Goal: Communication & Community: Answer question/provide support

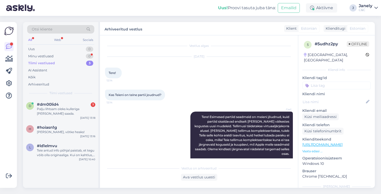
scroll to position [279, 0]
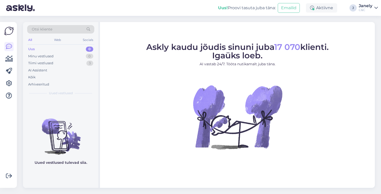
click at [118, 88] on figure "Askly kaudu jõudis sinuni juba 17 070 klienti. Igaüks loeb. AI vastab 24/7. Töö…" at bounding box center [238, 103] width 266 height 120
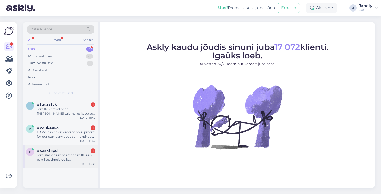
click at [83, 163] on div "[DATE] 13:36" at bounding box center [88, 164] width 16 height 4
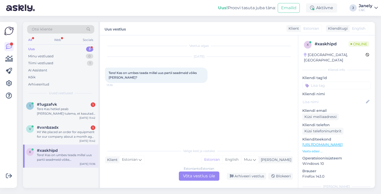
click at [193, 176] on div "Estonian to Estonian Võta vestlus üle" at bounding box center [199, 176] width 41 height 9
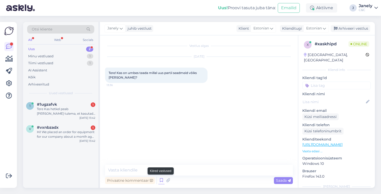
click at [161, 182] on icon at bounding box center [162, 181] width 6 height 8
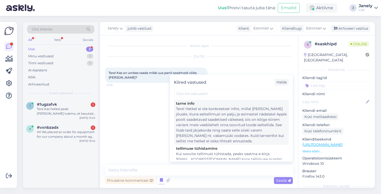
click at [219, 122] on div "Tere! Hetkel ei ole konkreetset infot, millal [PERSON_NAME] jõuaks. Kuna eeltel…" at bounding box center [231, 125] width 111 height 38
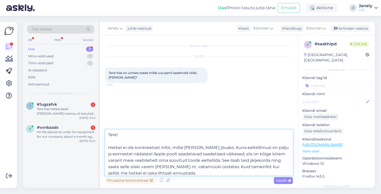
scroll to position [3, 0]
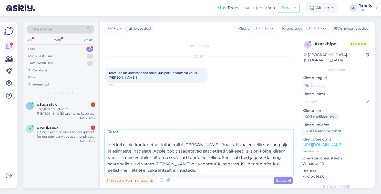
drag, startPoint x: 242, startPoint y: 153, endPoint x: 224, endPoint y: 164, distance: 21.3
click at [224, 164] on textarea "Tere! Hetkel ei ole konkreetset infot, millal toode kohale jõuaks. Kuna eeltell…" at bounding box center [199, 153] width 188 height 46
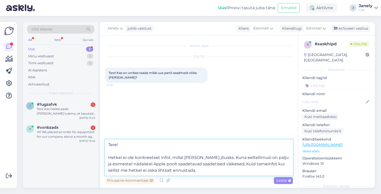
scroll to position [0, 0]
drag, startPoint x: 206, startPoint y: 175, endPoint x: 107, endPoint y: 156, distance: 100.3
click at [107, 156] on textarea "Tere! Hetkel ei ole konkreetset infot, millal toode kohale jõuaks. Kuna eeltell…" at bounding box center [199, 158] width 188 height 36
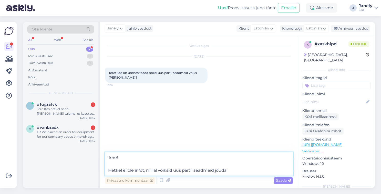
type textarea "Tere! Hetkel ei ole infot, millal võiksid uus partii seadmeid jõuda."
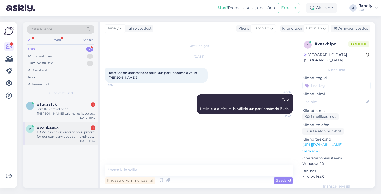
click at [47, 138] on div "Hi! We placed an order for equipment for our company about a month ago, and we …" at bounding box center [66, 134] width 58 height 9
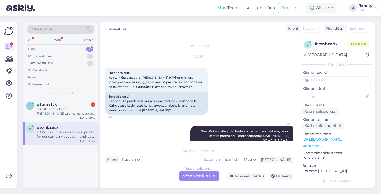
scroll to position [178, 0]
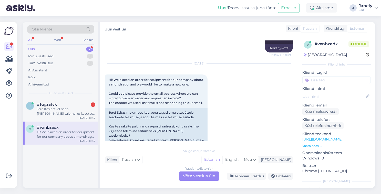
click at [197, 177] on div "Russian to Estonian Võta vestlus üle" at bounding box center [199, 176] width 41 height 9
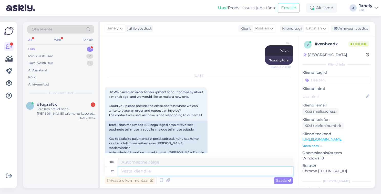
click at [145, 172] on textarea at bounding box center [206, 171] width 175 height 9
type textarea "Tere!"
type textarea "Привет!"
paste textarea "klienditugi@cec.com"
type textarea "Tere! klienditugi@cec.com"
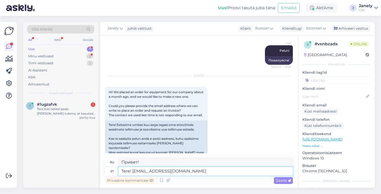
type textarea "Здравствуйте! klienditugi@cec.com"
type textarea "Tere! klienditugi@cec.com saate e"
type textarea "Здравствуйте! Вы можете связаться с нами klienditugi@cec.com"
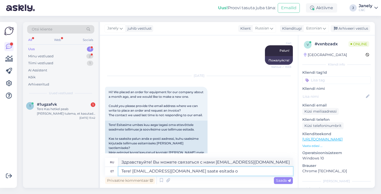
type textarea "Tere! klienditugi@cec.com saate esitada om"
type textarea "Здравствуйте! Вы можете отправить запрос klienditugi@cec.com"
type textarea "Tere! klienditugi@cec.com saate esitada oma"
type textarea "Здравствуйте! klienditugi@cec.com вы можете отправить свой"
type textarea "Tere! klienditugi@cec.com saate esitada oma pakkumise ja"
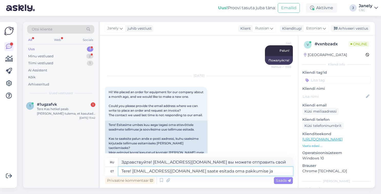
type textarea "Здравствуйте! Вы можете отправить своё предложение klienditugi@cec.com"
type textarea "Tere! klienditugi@cec.com saate esitada oma pakkumise ja me"
type textarea "Здравствуйте! klienditugi@cec.com вы можете отправить свое предложение и"
type textarea "Tere! klienditugi@cec.com saate esitada oma pakkumise ja me suun"
type textarea "Здравствуйте! klienditugi@cec.com Вы можете отправить нам свое предложение, и мы"
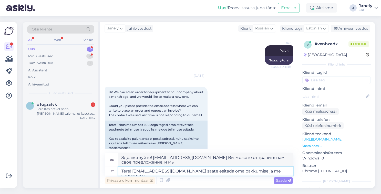
type textarea "Tere! klienditugi@cec.com saate esitada oma pakkumise ja me suuname ed"
type textarea "Здравствуйте! Вы можете отправить своё предложение klienditugi@cec.com , и мы в…"
type textarea "Tere! klienditugi@cec.com saate esitada oma pakkumise ja me suuname edasi ä"
type textarea "Здравствуйте! Вы можете отправить своё предложение klienditugi@cec.com , и мы п…"
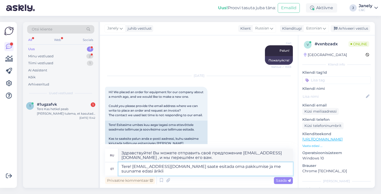
type textarea "Tere! klienditugi@cec.com saate esitada oma pakkumise ja me suuname edasi ärikl"
type textarea "Здравствуйте! Вы можете отправить своё предложение klienditugi@cec.com , и мы п…"
type textarea "Tere! klienditugi@cec.com saate esitada oma pakkumise ja me suuname edasi äriti…"
type textarea "Здравствуйте! Вы можете отправить своё предложение klienditugi@cec.com , и мы п…"
type textarea "Tere! klienditugi@cec.com saate esitada oma pakkumise ja me suuname edasi äriti…"
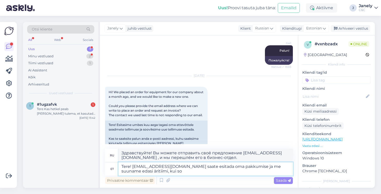
type textarea "Здравствуйте! Вы можете отправить своё предложение klienditugi@cec.com , и мы п…"
type textarea "Tere! klienditugi@cec.com saate esitada oma pakkumise ja me suuname edasi äriti…"
type textarea "Привет! Вы можете отправить своё предложение klienditugi@cec.com , и мы перешлё…"
type textarea "Tere! klienditugi@cec.com saate esitada oma pakkumise ja me suuname edasi äriti…"
type textarea "Здравствуйте! Вы можете отправить своё предложение klienditugi@cec.com , и мы п…"
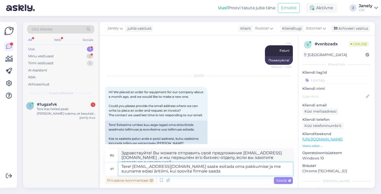
type textarea "Tere! klienditugi@cec.com saate esitada oma pakkumise ja me suuname edasi äriti…"
type textarea "Здравствуйте! Вы можете отправить своё предложение klienditugi@cec.com , и мы п…"
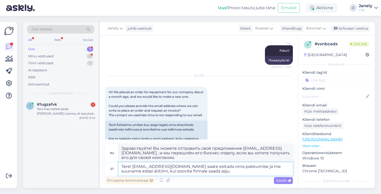
type textarea "Tere! klienditugi@cec.com saate esitada oma pakkumise ja me suuname edasi äriti…"
type textarea "Здравствуйте! Вы можете отправить своё предложение klienditugi@cec.com , и мы п…"
type textarea "Tere! klienditugi@cec.com saate esitada oma pakkumise ja me suuname edasi äriti…"
click at [286, 181] on span "Saada" at bounding box center [283, 181] width 15 height 5
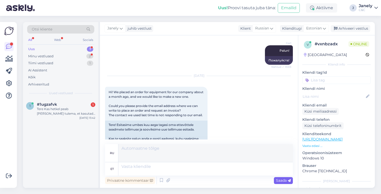
scroll to position [210, 0]
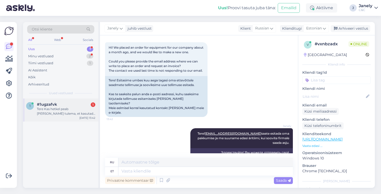
click at [74, 108] on div "Tere Kas hetkel peab poodi kohale tulema, et kasutada LHV järelmaksu 10 kuud 0 …" at bounding box center [66, 111] width 58 height 9
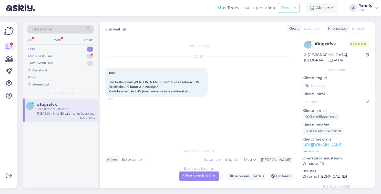
click at [204, 175] on div "Estonian to Estonian Võta vestlus üle" at bounding box center [199, 176] width 41 height 9
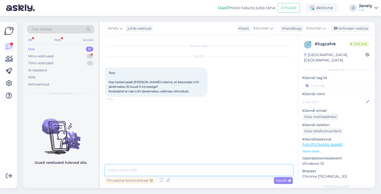
click at [161, 174] on textarea at bounding box center [199, 170] width 188 height 11
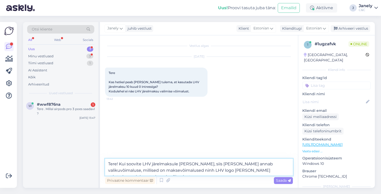
type textarea "Tere! Kui soovite LHV järelmaksule võtta, siis kassas annab valikuvõimaluse, mi…"
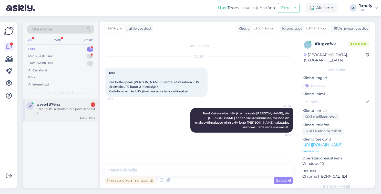
click at [72, 107] on div "Tere . Millal airpods pro 3 poes saadavl ?" at bounding box center [66, 111] width 58 height 9
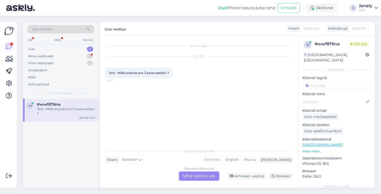
click at [200, 179] on div "Estonian to Estonian Võta vestlus üle" at bounding box center [199, 176] width 41 height 9
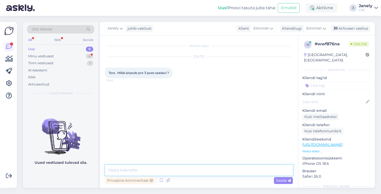
click at [183, 173] on textarea at bounding box center [199, 170] width 188 height 11
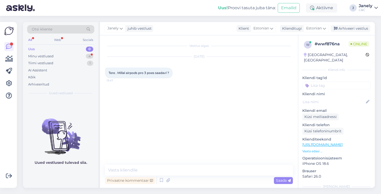
click at [163, 185] on div "Privaatne kommentaar Saada" at bounding box center [199, 181] width 188 height 10
click at [162, 184] on icon at bounding box center [162, 181] width 6 height 8
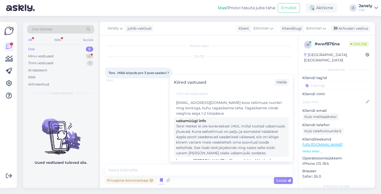
scroll to position [58, 0]
click at [205, 144] on div "Tere! Hetkel ei ole konkreetset infot, millal tooted vabamüüki jõuavad. Kuna ee…" at bounding box center [231, 139] width 111 height 32
type textarea "Tere! Hetkel ei ole konkreetset infot, millal tooted vabamüüki jõuavad. Kuna ee…"
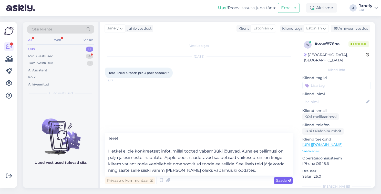
click at [282, 183] on span "Saada" at bounding box center [283, 181] width 15 height 5
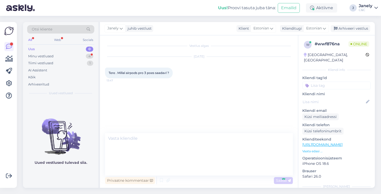
scroll to position [0, 0]
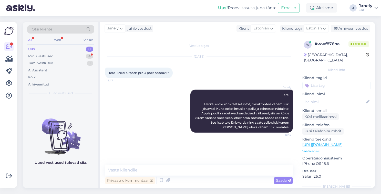
click at [61, 52] on div "Uus 0" at bounding box center [60, 49] width 67 height 7
click at [65, 56] on div "Minu vestlused 4" at bounding box center [60, 56] width 67 height 7
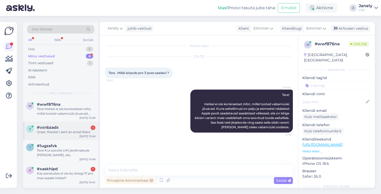
click at [77, 136] on div "v #vxnbzadx 1 Great, thanks! I sent an email there Sep 25 13:48" at bounding box center [60, 131] width 75 height 18
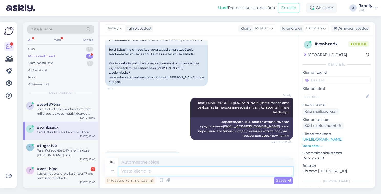
click at [155, 172] on textarea at bounding box center [206, 171] width 175 height 9
type textarea "T"
type textarea "Т"
type textarea "Thank"
type textarea "Спасибо"
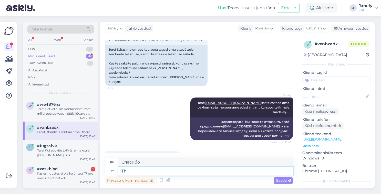
type textarea "T"
type textarea "Aitäh!"
type textarea "Спасибо!"
type textarea "Aitäh! Saadame eda"
type textarea "Спасибо! Мы отправим."
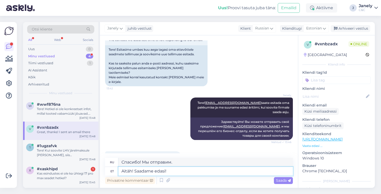
type textarea "Aitäh! Saadame edasi! :"
type textarea "Спасибо! Мы перешлём!"
type textarea "Aitäh! Saadame edasi! :)"
type textarea "Спасибо! Передадим дальше! :)"
type textarea "Aitäh! Saadame edasi! :)"
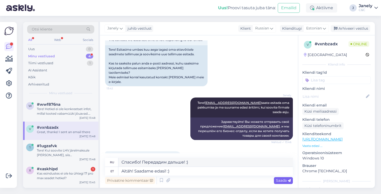
click at [281, 183] on div "Saada" at bounding box center [283, 181] width 19 height 7
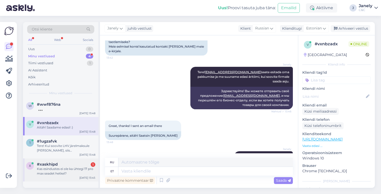
click at [78, 179] on div "x #xaskhipd 1 Kas esindustes ei ole ka ühtegi 17 pro max seadet hetkel? Sep 25 …" at bounding box center [60, 170] width 75 height 23
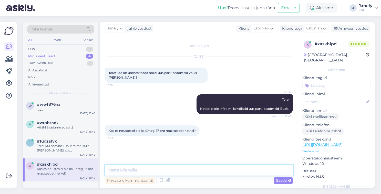
click at [152, 173] on textarea at bounding box center [199, 170] width 188 height 11
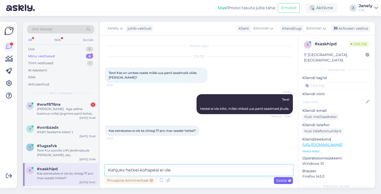
type textarea "Kahjuks hetkel kohapeal ei ole."
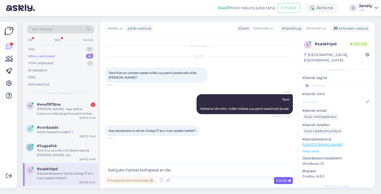
click at [279, 182] on span "Saada" at bounding box center [283, 181] width 15 height 5
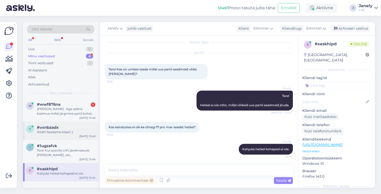
click at [82, 135] on div "Sep 25 13:48" at bounding box center [88, 137] width 16 height 4
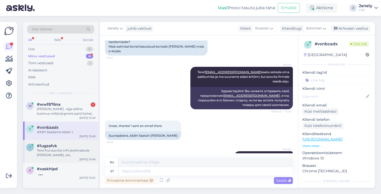
click at [79, 144] on div "#1ugzafvk" at bounding box center [66, 146] width 58 height 5
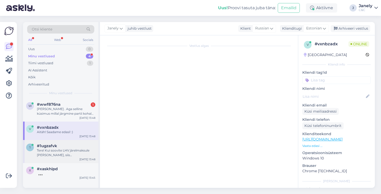
scroll to position [0, 0]
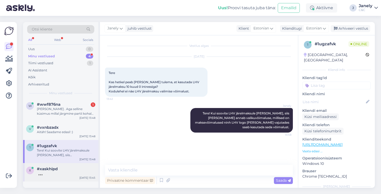
click at [82, 172] on div at bounding box center [66, 174] width 58 height 5
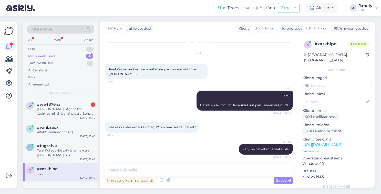
scroll to position [26, 0]
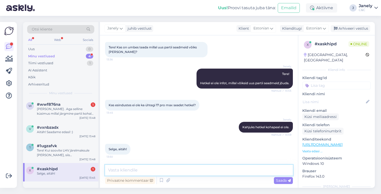
click at [134, 170] on textarea at bounding box center [199, 170] width 188 height 11
type textarea "Aga palun! Ilusat päeva jätku!"
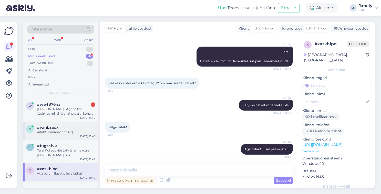
click at [74, 136] on div "v #vxnbzadx Aitäh! Saadame edasi! :) Sep 25 13:48" at bounding box center [60, 131] width 75 height 18
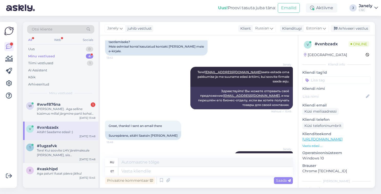
click at [83, 152] on div "Tere! Kui soovite LHV järelmaksule võtta, siis kassas annab valikuvõimaluse, mi…" at bounding box center [66, 153] width 58 height 9
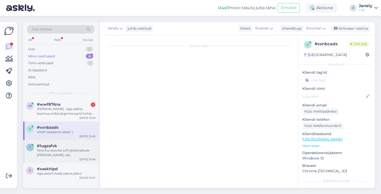
scroll to position [0, 0]
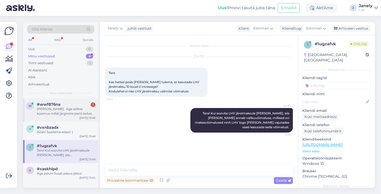
click at [72, 115] on div "Ahsoo selge . Aga selline küsimus millal järgmine partii kohal kes eeltellivad ?" at bounding box center [66, 111] width 58 height 9
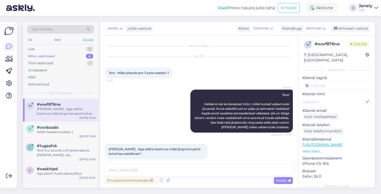
scroll to position [5, 0]
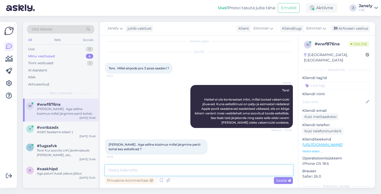
click at [136, 171] on textarea at bounding box center [199, 170] width 188 height 11
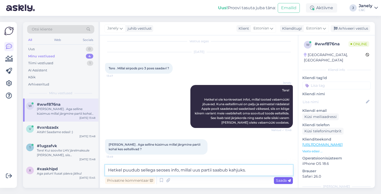
type textarea "Hetkel puudub sellega seoses info, millal uus partii saabub kahjuks."
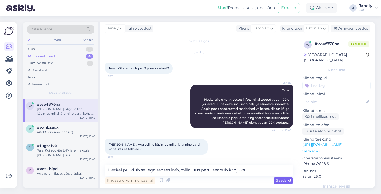
click at [281, 183] on div "Saada" at bounding box center [283, 181] width 19 height 7
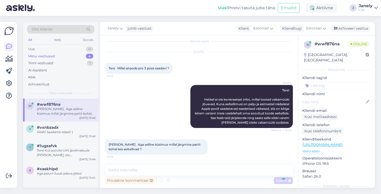
scroll to position [31, 0]
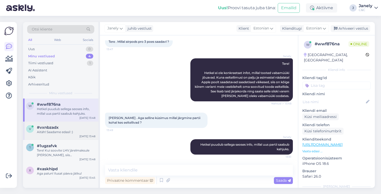
click at [85, 135] on div "Sep 25 13:48" at bounding box center [88, 137] width 16 height 4
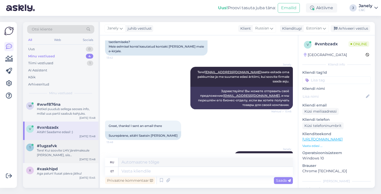
click at [61, 161] on div "1 #1ugzafvk Tere! Kui soovite LHV järelmaksule võtta, siis kassas annab valikuv…" at bounding box center [60, 151] width 75 height 23
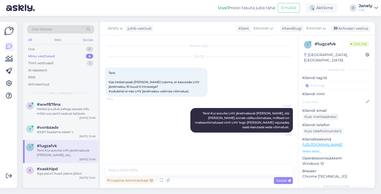
scroll to position [0, 0]
click at [63, 170] on div "#xaskhipd" at bounding box center [66, 169] width 58 height 5
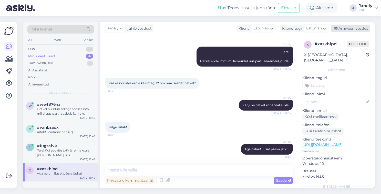
click at [360, 31] on div "Arhiveeri vestlus" at bounding box center [351, 28] width 40 height 7
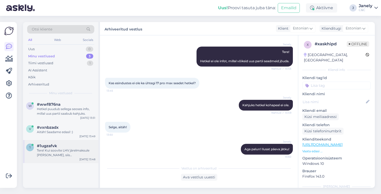
click at [62, 152] on div "Tere! Kui soovite LHV järelmaksule võtta, siis kassas annab valikuvõimaluse, mi…" at bounding box center [66, 153] width 58 height 9
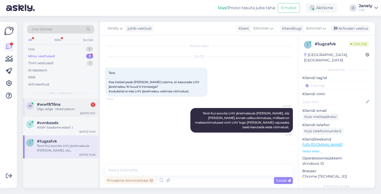
click at [83, 112] on div "Sep 25 13:51" at bounding box center [87, 114] width 15 height 4
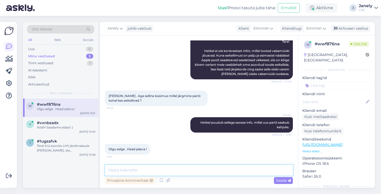
click at [143, 169] on textarea at bounding box center [199, 170] width 188 height 11
type textarea "Ilusat päeva Teilegi! :)"
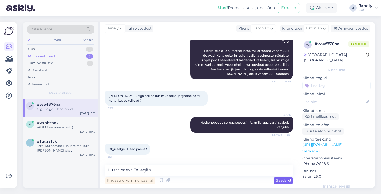
click at [287, 182] on span "Saada" at bounding box center [283, 181] width 15 height 5
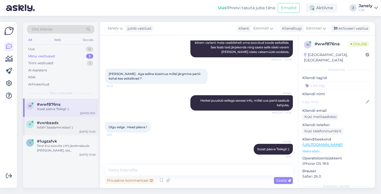
click at [64, 128] on div "Aitäh! Saadame edasi! :)" at bounding box center [66, 127] width 58 height 5
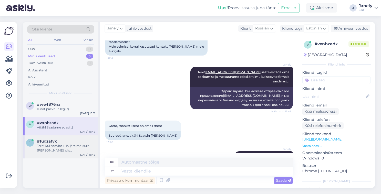
click at [65, 145] on div "Tere! Kui soovite LHV järelmaksule võtta, siis kassas annab valikuvõimaluse, mi…" at bounding box center [66, 148] width 58 height 9
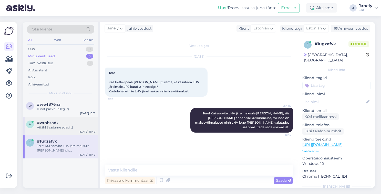
click at [75, 126] on div "Aitäh! Saadame edasi! :)" at bounding box center [66, 127] width 58 height 5
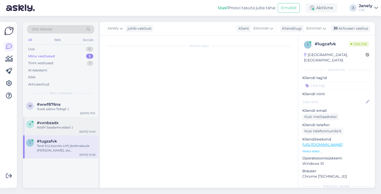
scroll to position [272, 0]
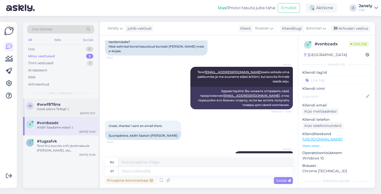
click at [68, 107] on div "Ilusat päeva Teilegi! :)" at bounding box center [66, 109] width 58 height 5
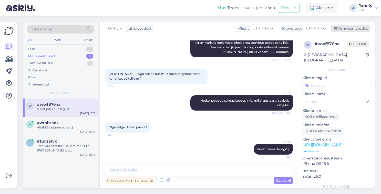
click at [344, 28] on div "Arhiveeri vestlus" at bounding box center [351, 28] width 40 height 7
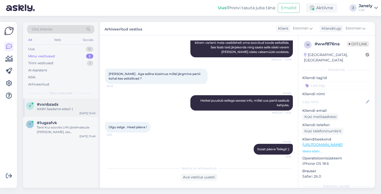
click at [81, 108] on div "Aitäh! Saadame edasi! :)" at bounding box center [66, 109] width 58 height 5
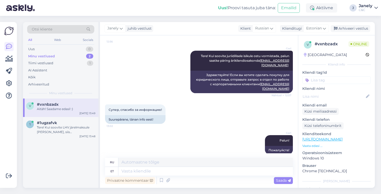
scroll to position [272, 0]
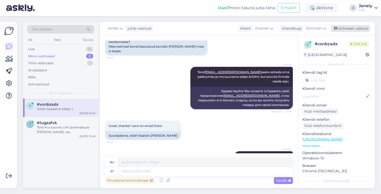
click at [360, 28] on div "Arhiveeri vestlus" at bounding box center [351, 28] width 40 height 7
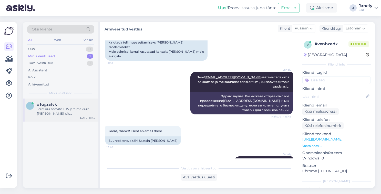
click at [54, 112] on div "Tere! Kui soovite LHV järelmaksule võtta, siis kassas annab valikuvõimaluse, mi…" at bounding box center [66, 111] width 58 height 9
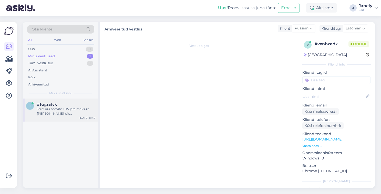
scroll to position [0, 0]
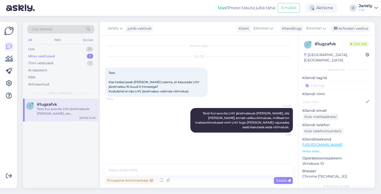
click at [71, 144] on div "1 #1ugzafvk Tere! Kui soovite LHV järelmaksule võtta, siis kassas annab valikuv…" at bounding box center [60, 144] width 75 height 90
click at [61, 152] on div "1 #1ugzafvk Tere! Kui soovite LHV järelmaksule võtta, siis kassas annab valikuv…" at bounding box center [60, 144] width 75 height 90
click at [51, 61] on div "Tiimi vestlused" at bounding box center [40, 63] width 25 height 5
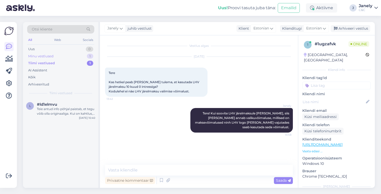
click at [58, 53] on div "Minu vestlused 1" at bounding box center [60, 56] width 67 height 7
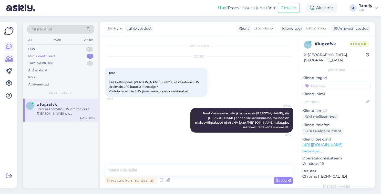
click at [7, 58] on icon at bounding box center [8, 59] width 7 height 6
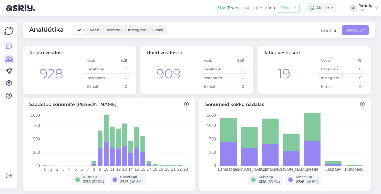
click at [11, 45] on icon at bounding box center [9, 47] width 6 height 6
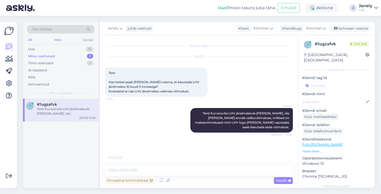
click at [46, 148] on div "1 #1ugzafvk Tere! Kui soovite LHV järelmaksule võtta, siis kassas annab valikuv…" at bounding box center [60, 144] width 75 height 90
click at [71, 153] on div "1 #1ugzafvk Tere! Kui soovite LHV järelmaksule võtta, siis kassas annab valikuv…" at bounding box center [60, 144] width 75 height 90
click at [153, 10] on div "Uus! Proovi tasuta juba täna: Emailid Aktiivne J Janely C&C" at bounding box center [190, 8] width 381 height 16
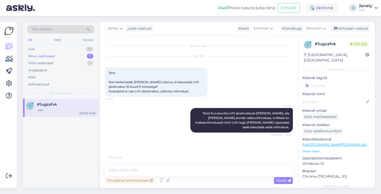
click at [82, 14] on div "Uus! Proovi tasuta juba täna: Emailid Aktiivne J Janely C&C" at bounding box center [190, 8] width 381 height 16
click at [107, 17] on div "Otsi kliente All Web Socials Uus 0 Minu vestlused 1 Tiimi vestlused 1 AI Assist…" at bounding box center [200, 105] width 361 height 179
click at [164, 5] on div "Uus! Proovi tasuta juba täna: Emailid Aktiivne J Janely C&C" at bounding box center [190, 8] width 381 height 16
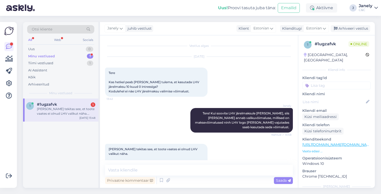
scroll to position [37, 0]
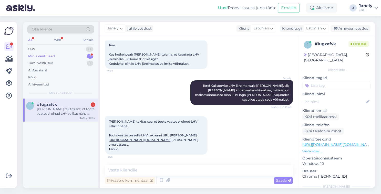
click at [135, 133] on div "Tänud Segadust tekitas see, et toote vaates ei olnud LHV valikut näha. Toote va…" at bounding box center [156, 135] width 103 height 38
click at [136, 138] on link "https://www.shop.cec.ee/%E2%80%9Chttps://www.cec.ee/teenused/lhv-jarelmaks%E2%8…" at bounding box center [140, 140] width 63 height 4
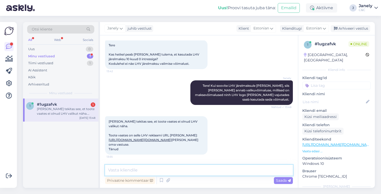
click at [139, 170] on textarea at bounding box center [199, 170] width 188 height 11
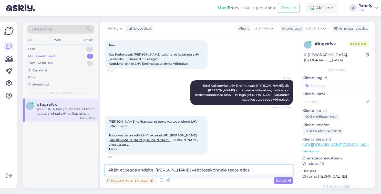
type textarea "Aitäh et teada andsite! Anname veebiosakonnale teate edasi! :)"
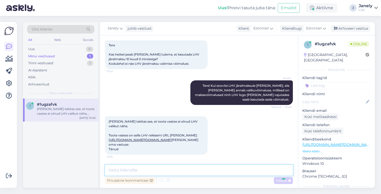
scroll to position [64, 0]
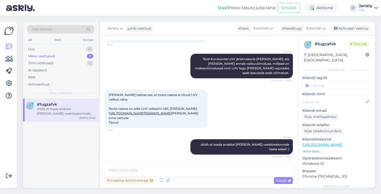
click at [69, 139] on div "1 #1ugzafvk Aitäh et teada andsite! Anname veebiosakonnale teate edasi! :) Sep …" at bounding box center [60, 144] width 75 height 90
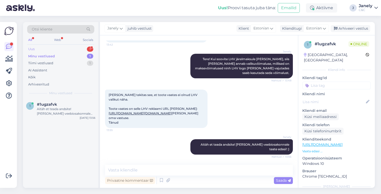
click at [67, 50] on div "Uus 1" at bounding box center [60, 49] width 67 height 7
click at [65, 114] on div "Tere. Usun, et ei ole esimene ega viimane. Aga kas on ehk infot kuna võiks eelt…" at bounding box center [66, 111] width 58 height 9
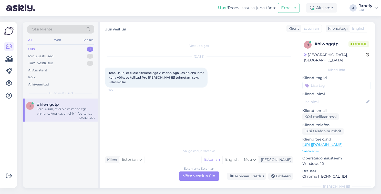
scroll to position [0, 0]
click at [197, 173] on div "Estonian to Estonian Võta vestlus üle" at bounding box center [199, 176] width 41 height 9
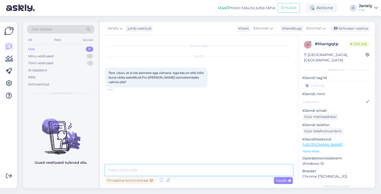
click at [176, 168] on textarea at bounding box center [199, 170] width 188 height 11
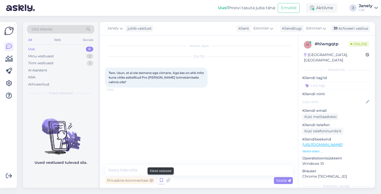
click at [163, 181] on icon at bounding box center [162, 181] width 6 height 8
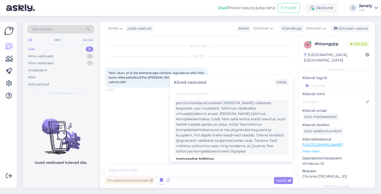
scroll to position [123, 0]
click at [233, 134] on div "Tere! Esimesed partiid seadmeid on meieni jõudnud, kuid partiid sisaldavad endi…" at bounding box center [231, 126] width 111 height 59
type textarea "Tere! Esimesed partiid seadmeid on meieni jõudnud, kuid partiid sisaldavad endi…"
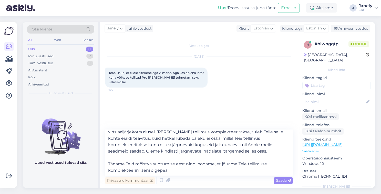
scroll to position [16, 0]
click at [286, 179] on span "Saada" at bounding box center [283, 181] width 15 height 5
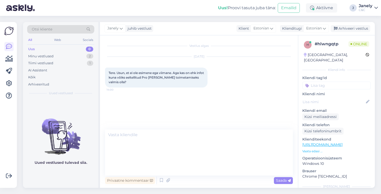
scroll to position [1, 0]
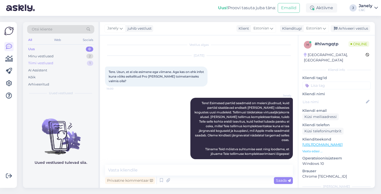
click at [52, 60] on div "Tiimi vestlused 1" at bounding box center [60, 63] width 67 height 7
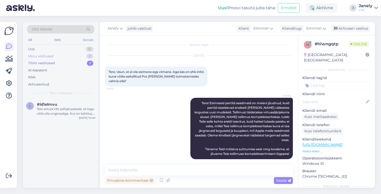
click at [51, 58] on div "Minu vestlused 2" at bounding box center [60, 56] width 67 height 7
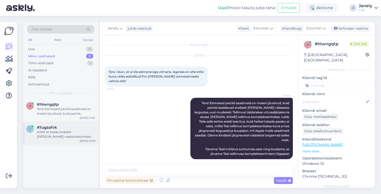
click at [68, 134] on div "Aitäh et teada andsite! Anname veebiosakonnale teate edasi! :)" at bounding box center [66, 134] width 58 height 9
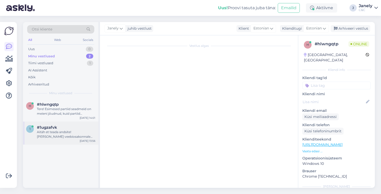
scroll to position [64, 0]
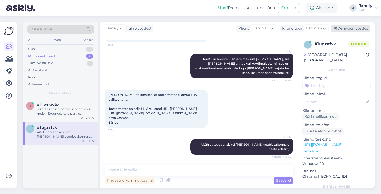
click at [359, 31] on div "Arhiveeri vestlus" at bounding box center [351, 28] width 40 height 7
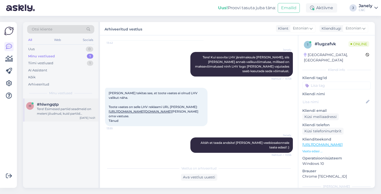
click at [68, 112] on div "Tere! Esimesed partiid seadmeid on meieni jõudnud, kuid partiid sisaldavad endi…" at bounding box center [66, 111] width 58 height 9
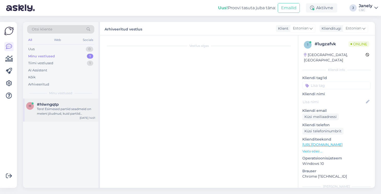
scroll to position [1, 0]
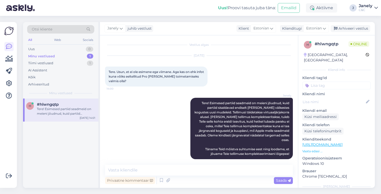
click at [67, 135] on div "h #hlwngqtp Tere! Esimesed partiid seadmeid on meieni jõudnud, kuid partiid sis…" at bounding box center [60, 144] width 75 height 90
click at [32, 142] on div "h #hlwngqtp Tere! Esimesed partiid seadmeid on meieni jõudnud, kuid partiid sis…" at bounding box center [60, 144] width 75 height 90
click at [64, 64] on div "Tiimi vestlused 1" at bounding box center [60, 63] width 67 height 7
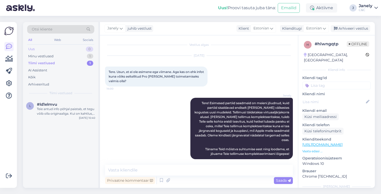
click at [59, 48] on div "Uus 0" at bounding box center [60, 49] width 67 height 7
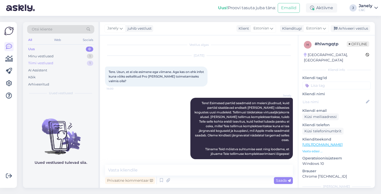
click at [63, 65] on div "Tiimi vestlused 1" at bounding box center [60, 63] width 67 height 7
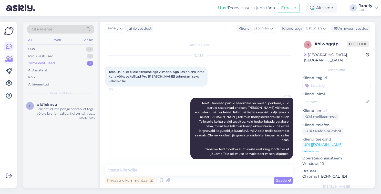
click at [10, 60] on icon at bounding box center [8, 59] width 7 height 6
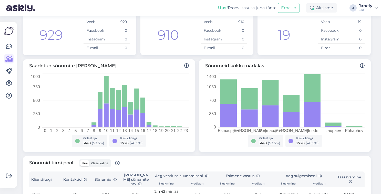
scroll to position [23, 0]
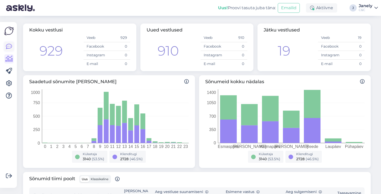
click at [12, 46] on icon at bounding box center [9, 47] width 6 height 6
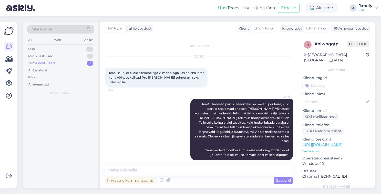
scroll to position [1, 0]
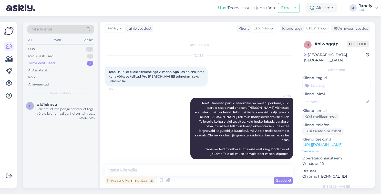
click at [96, 8] on div "Uus! Proovi tasuta juba täna: Emailid Aktiivne J Janely C&C" at bounding box center [190, 8] width 381 height 16
click at [346, 30] on div "Arhiveeri vestlus" at bounding box center [351, 28] width 40 height 7
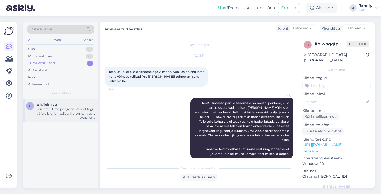
click at [74, 114] on div "Teie antud info põhjal paistab, et tegu võib olla originaaliga. Kui on kahtlus,…" at bounding box center [66, 111] width 58 height 9
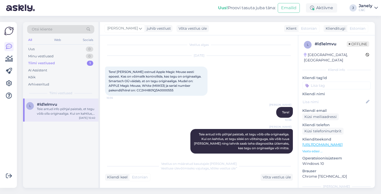
scroll to position [6, 0]
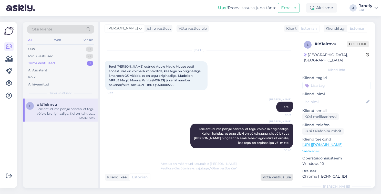
click at [265, 181] on div "Võta vestlus üle" at bounding box center [277, 177] width 32 height 7
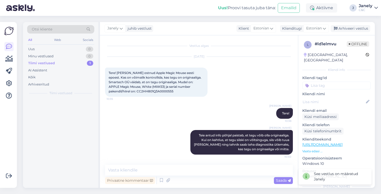
scroll to position [0, 0]
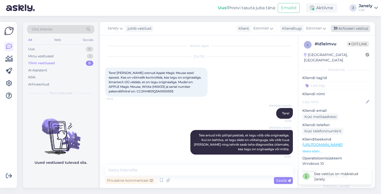
click at [352, 30] on div "Arhiveeri vestlus" at bounding box center [351, 28] width 40 height 7
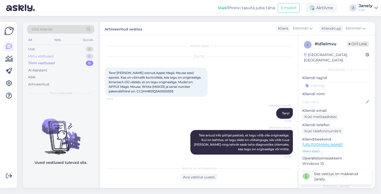
click at [63, 57] on div "Minu vestlused 0" at bounding box center [60, 56] width 67 height 7
click at [51, 48] on div "Uus 0" at bounding box center [60, 49] width 67 height 7
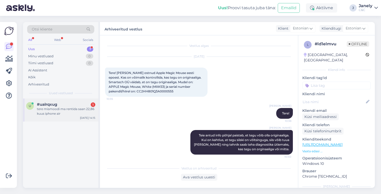
click at [66, 110] on div "tere mismoodi ma rentida saan 22,86 kuus iphone air" at bounding box center [66, 111] width 58 height 9
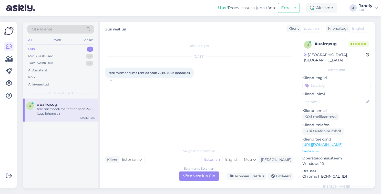
click at [208, 178] on div "Estonian to Estonian Võta vestlus üle" at bounding box center [199, 176] width 41 height 9
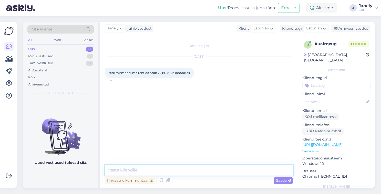
click at [192, 167] on textarea at bounding box center [199, 170] width 188 height 11
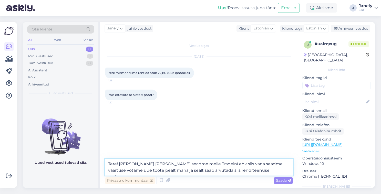
type textarea "Tere! Kui toote vana seadme meile Tradeiní ehk siis vana seadme väärtuse võtame…"
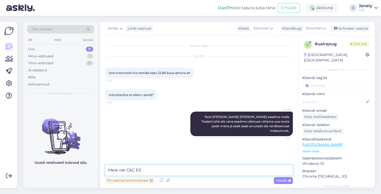
type textarea "Meie ole C&C EE"
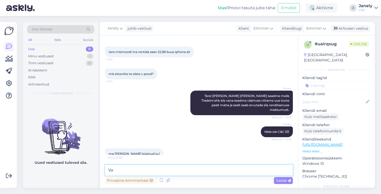
type textarea "V"
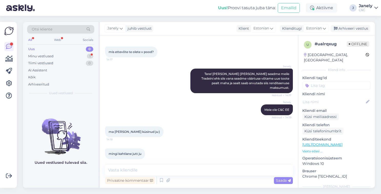
click at [188, 182] on div "Privaatne kommentaar Saada" at bounding box center [199, 181] width 188 height 10
click at [64, 163] on p "Uued vestlused tulevad siia." at bounding box center [61, 162] width 53 height 5
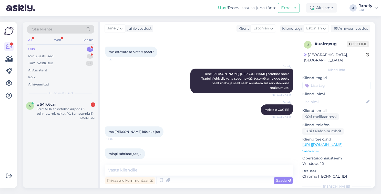
click at [95, 145] on div "5 #54lk6cni 1 Tere! Millal täidetakse Airpods 3 tellimus, mis esitati 10. Sempt…" at bounding box center [60, 144] width 75 height 90
click at [83, 116] on div "Sep 25 14:21" at bounding box center [87, 118] width 15 height 4
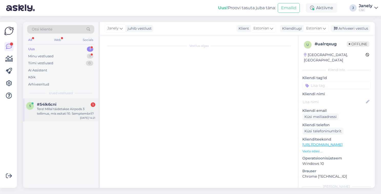
scroll to position [0, 0]
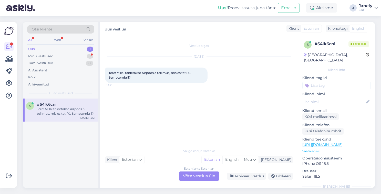
click at [194, 178] on div "Estonian to Estonian Võta vestlus üle" at bounding box center [199, 176] width 41 height 9
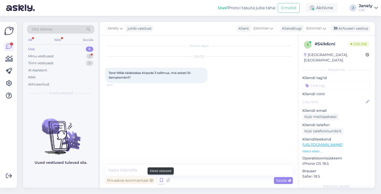
click at [161, 180] on icon at bounding box center [162, 181] width 6 height 8
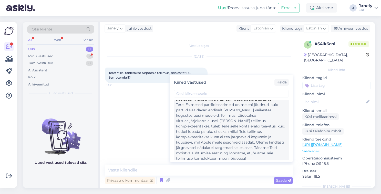
scroll to position [120, 0]
click at [241, 123] on div "Tere! Esimesed partiid seadmeid on meieni jõudnud, kuid partiid sisaldavad endi…" at bounding box center [231, 129] width 111 height 59
type textarea "Tere! Esimesed partiid seadmeid on meieni jõudnud, kuid partiid sisaldavad endi…"
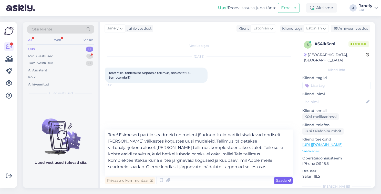
click at [281, 183] on div "Saada" at bounding box center [283, 181] width 19 height 7
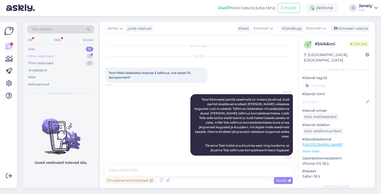
click at [68, 54] on div "Minu vestlused 2" at bounding box center [60, 56] width 67 height 7
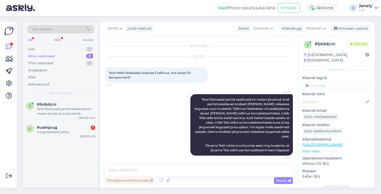
click at [57, 7] on div "Uus! Proovi tasuta juba täna: Emailid Aktiivne J Janely C&C" at bounding box center [190, 8] width 381 height 16
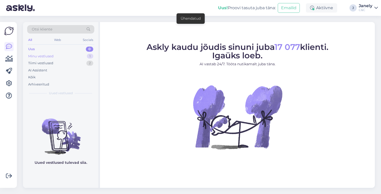
click at [80, 58] on div "Minu vestlused 1" at bounding box center [60, 56] width 67 height 7
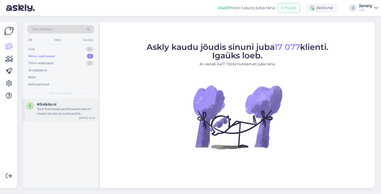
click at [91, 113] on div "Tere! Esimesed partiid seadmeid on meieni jõudnud, kuid partiid sisaldavad endi…" at bounding box center [66, 111] width 58 height 9
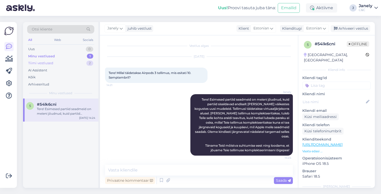
click at [87, 62] on div "2" at bounding box center [89, 63] width 7 height 5
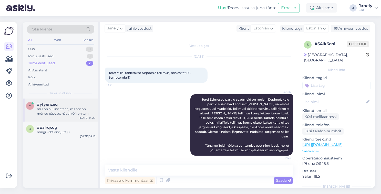
click at [78, 119] on div "y #yfyenzeq mul on oluline etada, kas see on mõned päevad, nädal või rohkem Sep…" at bounding box center [60, 110] width 75 height 23
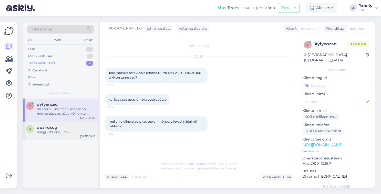
scroll to position [10, 0]
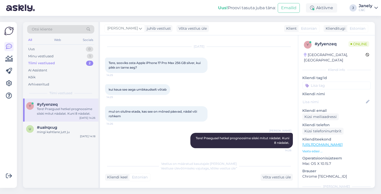
click at [83, 153] on div "y #yfyenzeq Tere! Praegusel hetkel prognoosime siiski mitut nädalat. Kuni 8 näd…" at bounding box center [60, 144] width 75 height 90
click at [46, 136] on div "u #ualrqxug mingi kahtlane jutt ju Sep 25 14:18" at bounding box center [60, 131] width 75 height 18
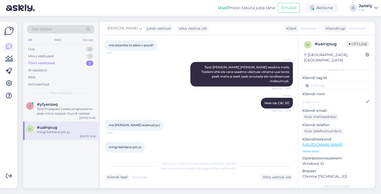
scroll to position [50, 0]
click at [178, 7] on div "Uus! Proovi tasuta juba täna: Emailid Aktiivne J Janely C&C" at bounding box center [190, 8] width 381 height 16
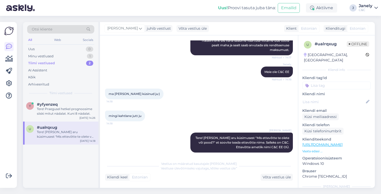
scroll to position [81, 0]
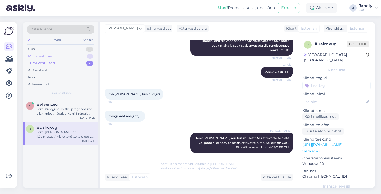
click at [79, 54] on div "Minu vestlused 1" at bounding box center [60, 56] width 67 height 7
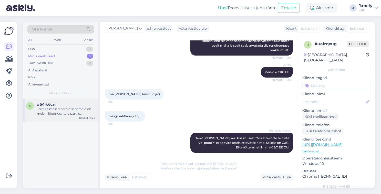
click at [81, 107] on div "Tere! Esimesed partiid seadmeid on meieni jõudnud, kuid partiid sisaldavad endi…" at bounding box center [66, 111] width 58 height 9
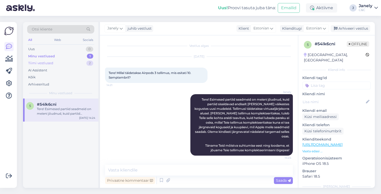
click at [67, 62] on div "Tiimi vestlused 2" at bounding box center [60, 63] width 67 height 7
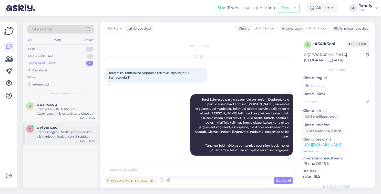
click at [77, 124] on div "y #yfyenzeq Tere! Praegusel hetkel prognoosime siiski mitut nädalat. Kuni 8 näd…" at bounding box center [60, 133] width 75 height 23
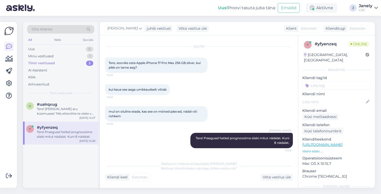
click at [86, 169] on div "u #ualrqxug Tere! Sain aru küsimusest "Mis ettevõtte te olete või pood?" et soo…" at bounding box center [60, 144] width 75 height 90
click at [85, 114] on div "Tere! Sain aru küsimusest "Mis ettevõtte te olete või pood?" et soovite teada e…" at bounding box center [66, 111] width 58 height 9
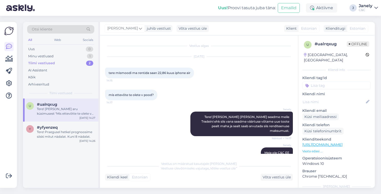
scroll to position [0, 0]
click at [73, 139] on div "y #yfyenzeq Tere! Praegusel hetkel prognoosime siiski mitut nädalat. Kuni 8 näd…" at bounding box center [60, 133] width 75 height 23
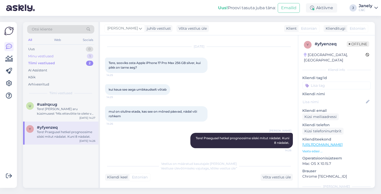
click at [59, 56] on div "Minu vestlused 1" at bounding box center [60, 56] width 67 height 7
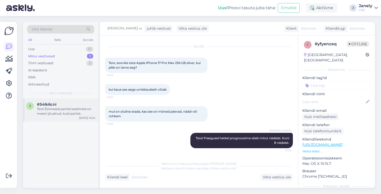
click at [69, 108] on div "Tere! Esimesed partiid seadmeid on meieni jõudnud, kuid partiid sisaldavad endi…" at bounding box center [66, 111] width 58 height 9
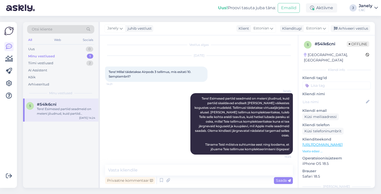
scroll to position [0, 0]
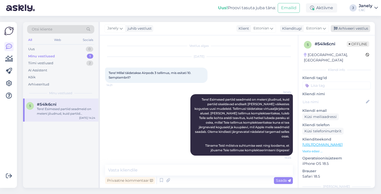
click at [356, 26] on div "Arhiveeri vestlus" at bounding box center [351, 28] width 40 height 7
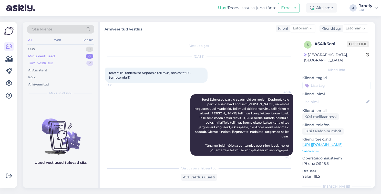
click at [78, 61] on div "Tiimi vestlused 2" at bounding box center [60, 63] width 67 height 7
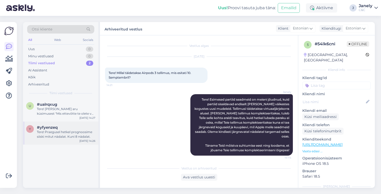
click at [79, 130] on div "Tere! Praegusel hetkel prognoosime siiski mitut nädalat. Kuni 8 nädalat." at bounding box center [66, 134] width 58 height 9
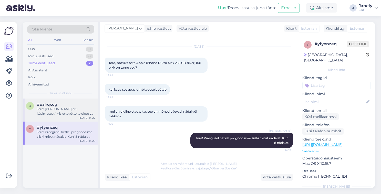
click at [77, 115] on div "Tere! Sain aru küsimusest "Mis ettevõtte te olete või pood?" et soovite teada e…" at bounding box center [66, 111] width 58 height 9
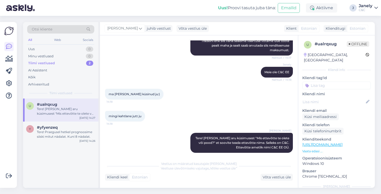
click at [71, 62] on div "Tiimi vestlused 2" at bounding box center [60, 63] width 67 height 7
click at [61, 57] on div "Minu vestlused 0" at bounding box center [60, 56] width 67 height 7
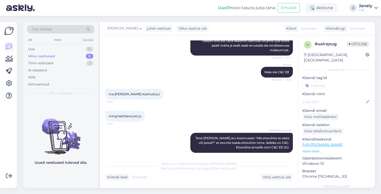
click at [98, 10] on div "Uus! Proovi tasuta juba täna: Emailid Aktiivne J Janely C&C" at bounding box center [190, 8] width 381 height 16
click at [7, 33] on img at bounding box center [9, 31] width 10 height 10
click at [10, 72] on icon at bounding box center [9, 71] width 6 height 6
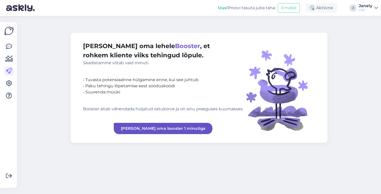
click at [7, 33] on img at bounding box center [9, 31] width 10 height 10
click at [26, 12] on img at bounding box center [20, 8] width 29 height 16
click at [24, 10] on img at bounding box center [20, 8] width 29 height 16
click at [9, 45] on icon at bounding box center [9, 47] width 6 height 6
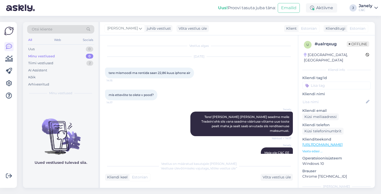
scroll to position [81, 0]
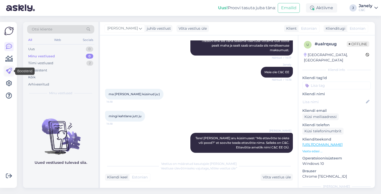
click at [9, 70] on icon at bounding box center [9, 71] width 6 height 6
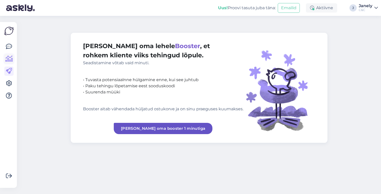
click at [9, 57] on icon at bounding box center [8, 59] width 7 height 6
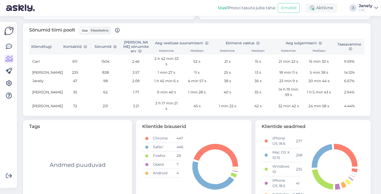
scroll to position [172, 0]
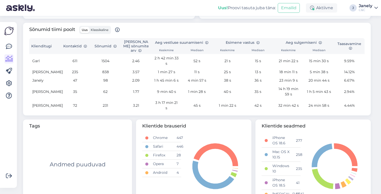
click at [11, 34] on img at bounding box center [9, 31] width 10 height 10
click at [7, 33] on img at bounding box center [9, 31] width 10 height 10
click at [10, 46] on icon at bounding box center [9, 47] width 6 height 6
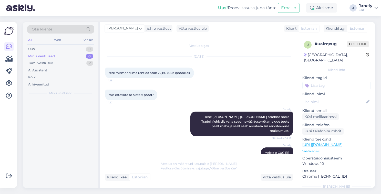
scroll to position [81, 0]
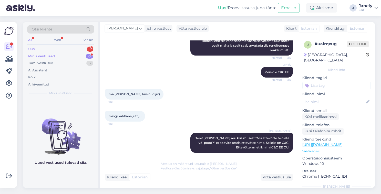
click at [80, 52] on div "Uus 1" at bounding box center [60, 49] width 67 height 7
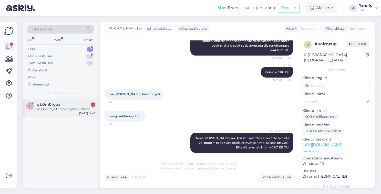
click at [75, 103] on div "#b0m0fgoa 1" at bounding box center [66, 104] width 58 height 5
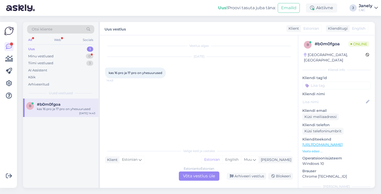
click at [201, 180] on div "Estonian to Estonian Võta vestlus üle" at bounding box center [199, 176] width 41 height 9
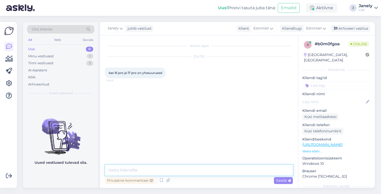
click at [169, 170] on textarea at bounding box center [199, 170] width 188 height 11
type textarea "Tere! Jah need on ühesuurused. 6,3""
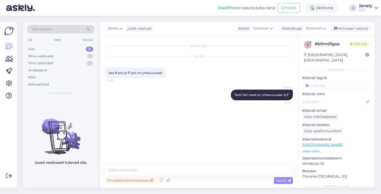
click at [66, 139] on img at bounding box center [60, 133] width 75 height 46
click at [57, 56] on div "Minu vestlused 1" at bounding box center [60, 56] width 67 height 7
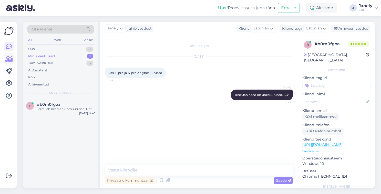
click at [11, 58] on icon at bounding box center [8, 59] width 7 height 6
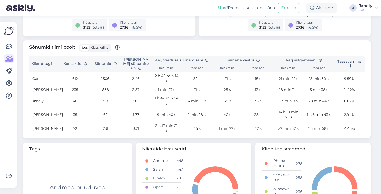
scroll to position [191, 0]
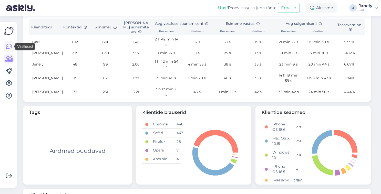
click at [10, 46] on icon at bounding box center [9, 47] width 6 height 6
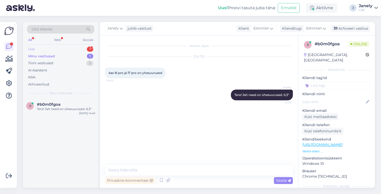
click at [74, 50] on div "Uus 1" at bounding box center [60, 49] width 67 height 7
click at [86, 116] on div "[DATE] 14:51" at bounding box center [87, 118] width 15 height 4
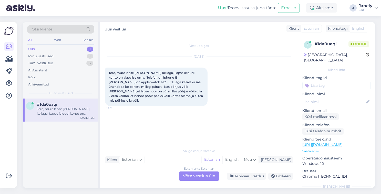
click at [87, 15] on div "Uus! Proovi tasuta juba täna: Emailid Aktiivne J Janely C&C" at bounding box center [190, 8] width 381 height 16
click at [59, 13] on div "Uus! Proovi tasuta juba täna: Emailid Aktiivne J Janely C&C" at bounding box center [190, 8] width 381 height 16
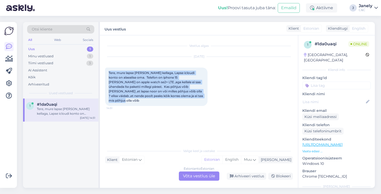
drag, startPoint x: 109, startPoint y: 71, endPoint x: 187, endPoint y: 99, distance: 82.7
click at [187, 99] on div "Tere, mure lapse telefoni ja kellaga, Lapse icloudi konto on alaealise oma. Tel…" at bounding box center [156, 87] width 103 height 38
copy span "Tere, mure lapse [PERSON_NAME] kellaga, Lapse icloudi konto on alaealise oma. T…"
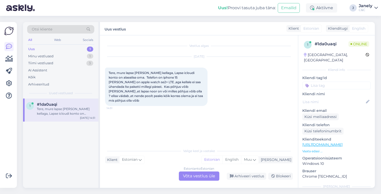
click at [35, 147] on div "1 #1da0uaqi Tere, mure lapse telefoni ja kellaga, Lapse icloudi konto on alaeal…" at bounding box center [60, 144] width 75 height 90
click at [198, 179] on div "Estonian to Estonian Võta vestlus üle" at bounding box center [199, 176] width 41 height 9
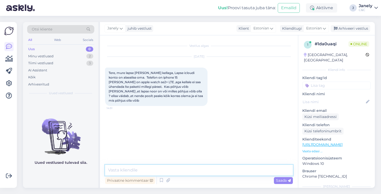
click at [166, 166] on textarea at bounding box center [199, 170] width 188 height 11
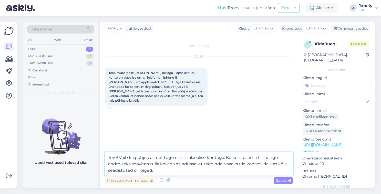
type textarea "Tere! Võib ka põhjus olla, et tegu on siis alaealise kontoga. Kõike täpsema hin…"
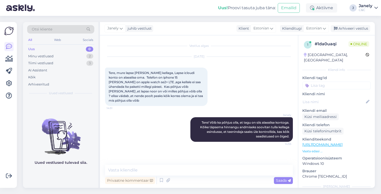
click at [123, 10] on div "Uus! Proovi tasuta juba täna: Emailid Aktiivne J Janely C&C" at bounding box center [190, 8] width 381 height 16
click at [123, 11] on div "Uus! Proovi tasuta juba täna: Emailid Aktiivne J Janely C&C" at bounding box center [190, 8] width 381 height 16
click at [60, 126] on img at bounding box center [60, 133] width 75 height 46
click at [56, 60] on div "Tiimi vestlused 3" at bounding box center [60, 63] width 67 height 7
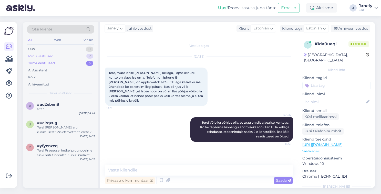
click at [48, 57] on div "Minu vestlused" at bounding box center [40, 56] width 25 height 5
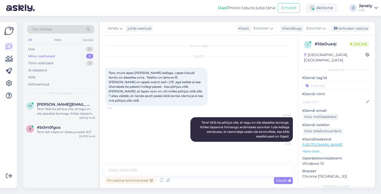
click at [66, 158] on div "m martin@malbos.ee Tere! Võib ka põhjus olla, et tegu on siis alaealise kontoga…" at bounding box center [60, 144] width 75 height 90
click at [56, 148] on div "m martin@malbos.ee Tere! Võib ka põhjus olla, et tegu on siis alaealise kontoga…" at bounding box center [60, 144] width 75 height 90
click at [58, 110] on div "Tere! Võib ka põhjus olla, et tegu on siis alaealise kontoga. Kõike täpsema hin…" at bounding box center [66, 111] width 58 height 9
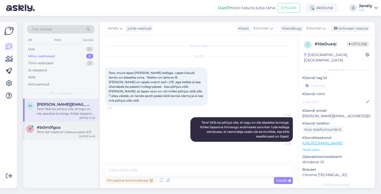
click at [54, 132] on div "Tere! Jah need on ühesuurused. 6,3"" at bounding box center [66, 132] width 58 height 5
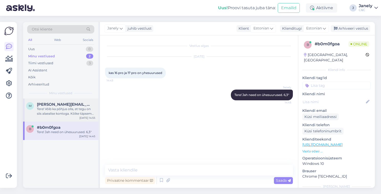
click at [76, 105] on div "martin@malbos.ee" at bounding box center [66, 104] width 58 height 5
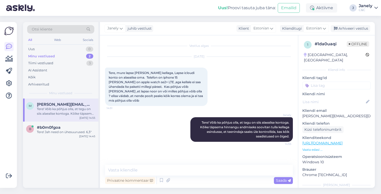
click at [176, 17] on div "Otsi kliente All Web Socials Uus 0 Minu vestlused 2 Tiimi vestlused 3 AI Assist…" at bounding box center [200, 105] width 361 height 179
click at [11, 60] on icon at bounding box center [8, 59] width 7 height 6
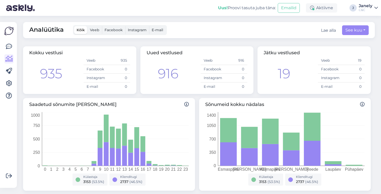
click at [7, 32] on img at bounding box center [9, 31] width 10 height 10
click at [9, 47] on icon at bounding box center [9, 47] width 6 height 6
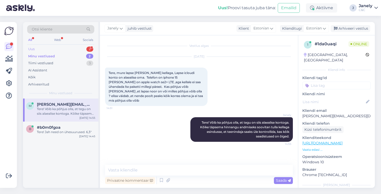
click at [62, 49] on div "Uus 2" at bounding box center [60, 49] width 67 height 7
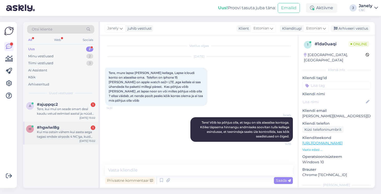
click at [70, 141] on div "h #hgwlwl8g 1 Kui ma ostsin vähem kui aasta aega tagasi endale airpods 4 NC'ga,…" at bounding box center [60, 133] width 75 height 23
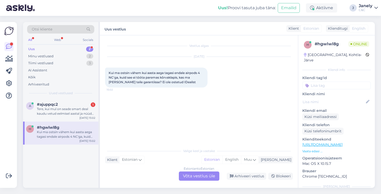
click at [63, 166] on div "a #ajuppqc2 1 Tere, kui mul on seade smart deal kaudu vetud eelmisel aastal ja …" at bounding box center [60, 144] width 75 height 90
click at [195, 180] on div "Estonian to Estonian Võta vestlus üle" at bounding box center [199, 176] width 41 height 9
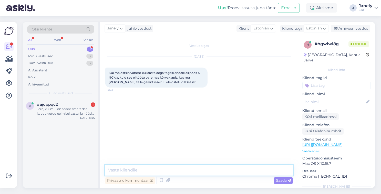
click at [175, 172] on textarea at bounding box center [199, 170] width 188 height 11
type textarea "Tere! Kui on alla aasta, siis tõepoolest läheb garantii alla."
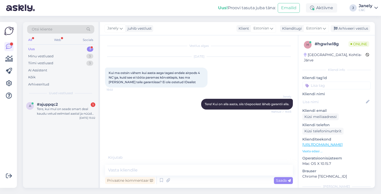
click at [72, 142] on div "a #ajuppqc2 1 Tere, kui mul on seade smart deal kaudu vetud eelmisel aastal ja …" at bounding box center [60, 144] width 75 height 90
click at [10, 63] on link at bounding box center [8, 58] width 9 height 9
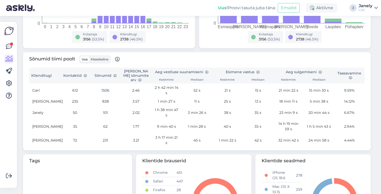
scroll to position [36, 0]
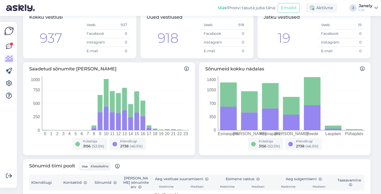
click at [11, 34] on img at bounding box center [9, 31] width 10 height 10
click at [9, 33] on img at bounding box center [9, 31] width 10 height 10
click at [10, 50] on link at bounding box center [8, 46] width 9 height 9
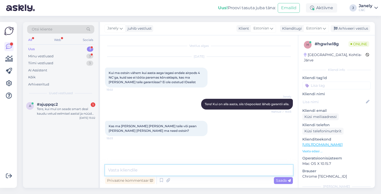
click at [172, 173] on textarea at bounding box center [199, 170] width 188 height 11
type textarea "Saate ka meile tuua."
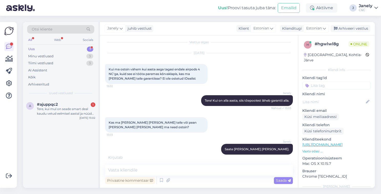
scroll to position [26, 0]
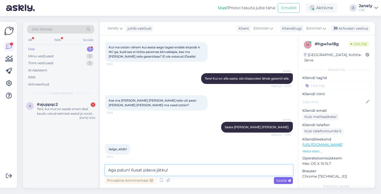
type textarea "Aga palun! Ilusat päeva jätku!"
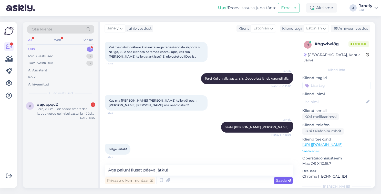
click at [278, 184] on div "Saada" at bounding box center [283, 181] width 19 height 7
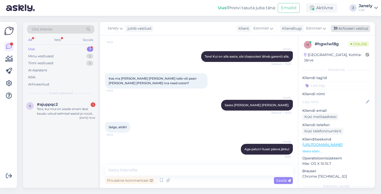
click at [350, 32] on div "Arhiveeri vestlus" at bounding box center [351, 28] width 40 height 7
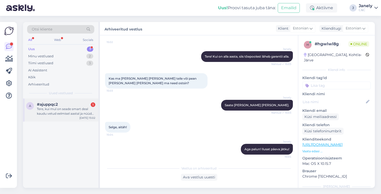
click at [67, 112] on div "Tere, kui mul on seade smart deal kaudu vetud eelmisel aastal ja nüüd ma soovin…" at bounding box center [66, 111] width 58 height 9
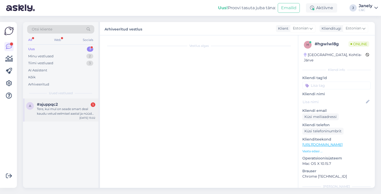
scroll to position [0, 0]
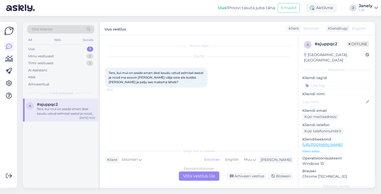
click at [48, 161] on div "a #ajuppqc2 Tere, kui mul on seade smart deal kaudu vetud eelmisel aastal ja nü…" at bounding box center [60, 144] width 75 height 90
click at [195, 178] on div "Estonian to Estonian Võta vestlus üle" at bounding box center [199, 176] width 41 height 9
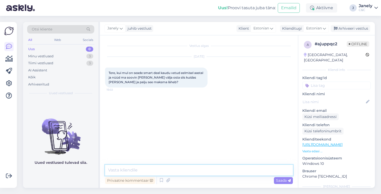
click at [173, 170] on textarea at bounding box center [199, 170] width 188 height 11
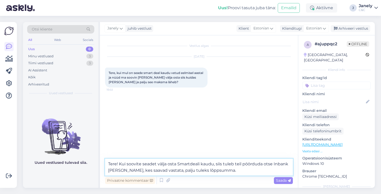
paste textarea "nfo@inbank.ee"
click at [212, 171] on textarea "Tere! Kui soovite seadet välja osta Smartdeali kaudu, siis tuleb teil pöörduda …" at bounding box center [199, 167] width 188 height 17
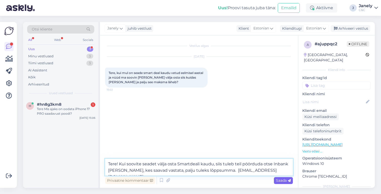
type textarea "Tere! Kui soovite seadet välja osta Smartdeali kaudu, siis tuleb teil pöörduda …"
click at [281, 183] on span "Saada" at bounding box center [283, 181] width 15 height 5
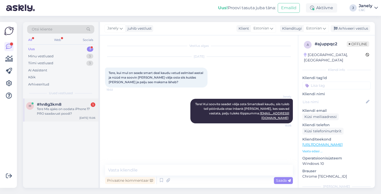
click at [60, 112] on div "Tere Mis ajaks on oodata iPhone 17 PRO saadavust poodi?" at bounding box center [66, 111] width 58 height 9
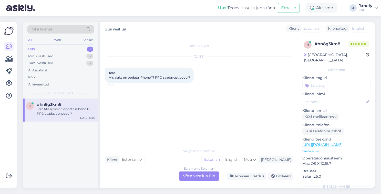
click at [187, 173] on div "Estonian to Estonian Võta vestlus üle" at bounding box center [199, 176] width 41 height 9
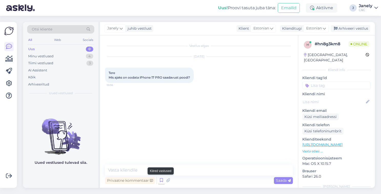
click at [162, 183] on icon at bounding box center [162, 181] width 6 height 8
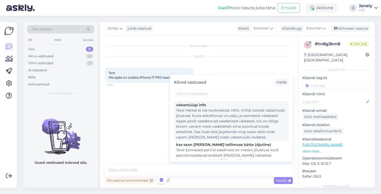
scroll to position [73, 0]
click at [209, 131] on div "Tere! Hetkel ei ole konkreetset infot, millal tooted vabamüüki jõuavad. Kuna ee…" at bounding box center [231, 124] width 111 height 32
type textarea "Tere! Hetkel ei ole konkreetset infot, millal tooted vabamüüki jõuavad. Kuna ee…"
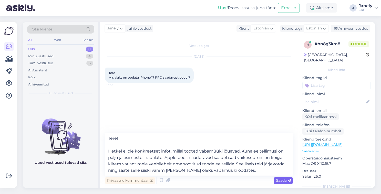
click at [278, 181] on span "Saada" at bounding box center [283, 181] width 15 height 5
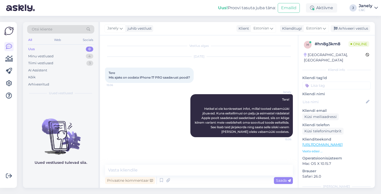
scroll to position [0, 0]
click at [68, 56] on div "Minu vestlused 4" at bounding box center [60, 56] width 67 height 7
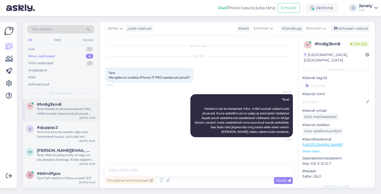
click at [61, 115] on div "h #hn8g3km8 Tere! Hetkel ei ole konkreetset infot, millal tooted vabamüüki jõua…" at bounding box center [60, 110] width 75 height 23
click at [65, 132] on div "Tere! Kui soovite seadet välja osta Smartdeali kaudu, siis tuleb teil pöörduda …" at bounding box center [66, 134] width 58 height 9
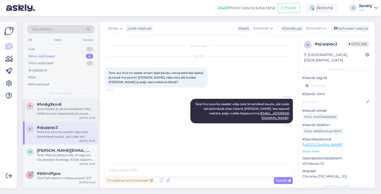
click at [75, 115] on div "h #hn8g3km8 Tere! Hetkel ei ole konkreetset infot, millal tooted vabamüüki jõua…" at bounding box center [60, 110] width 75 height 23
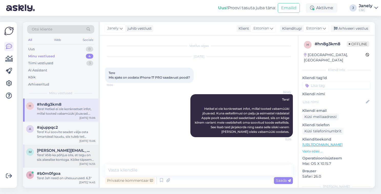
click at [74, 156] on div "Tere! Võib ka põhjus olla, et tegu on siis alaealise kontoga. Kõike täpsema hin…" at bounding box center [66, 157] width 58 height 9
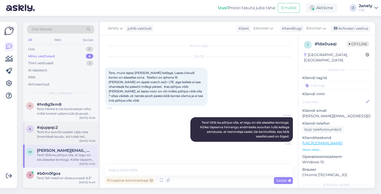
click at [80, 128] on div "#ajuppqc2" at bounding box center [66, 127] width 58 height 5
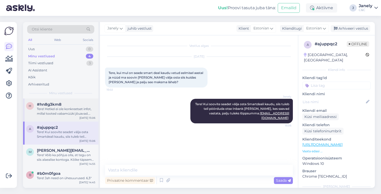
click at [79, 107] on div "Tere! Hetkel ei ole konkreetset infot, millal tooted vabamüüki jõuavad. Kuna ee…" at bounding box center [66, 111] width 58 height 9
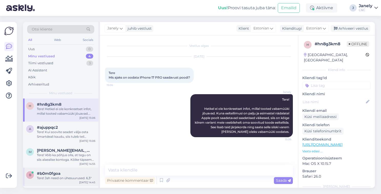
click at [62, 174] on div "#b0m0fgoa" at bounding box center [66, 174] width 58 height 5
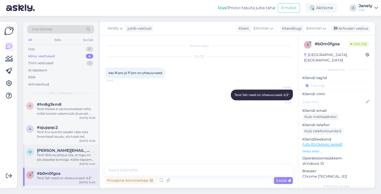
click at [81, 154] on div "Tere! Võib ka põhjus olla, et tegu on siis alaealise kontoga. Kõike täpsema hin…" at bounding box center [66, 157] width 58 height 9
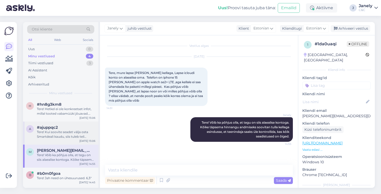
click at [82, 130] on div "Tere! Kui soovite seadet välja osta Smartdeali kaudu, siis tuleb teil pöörduda …" at bounding box center [66, 134] width 58 height 9
